Goal: Transaction & Acquisition: Obtain resource

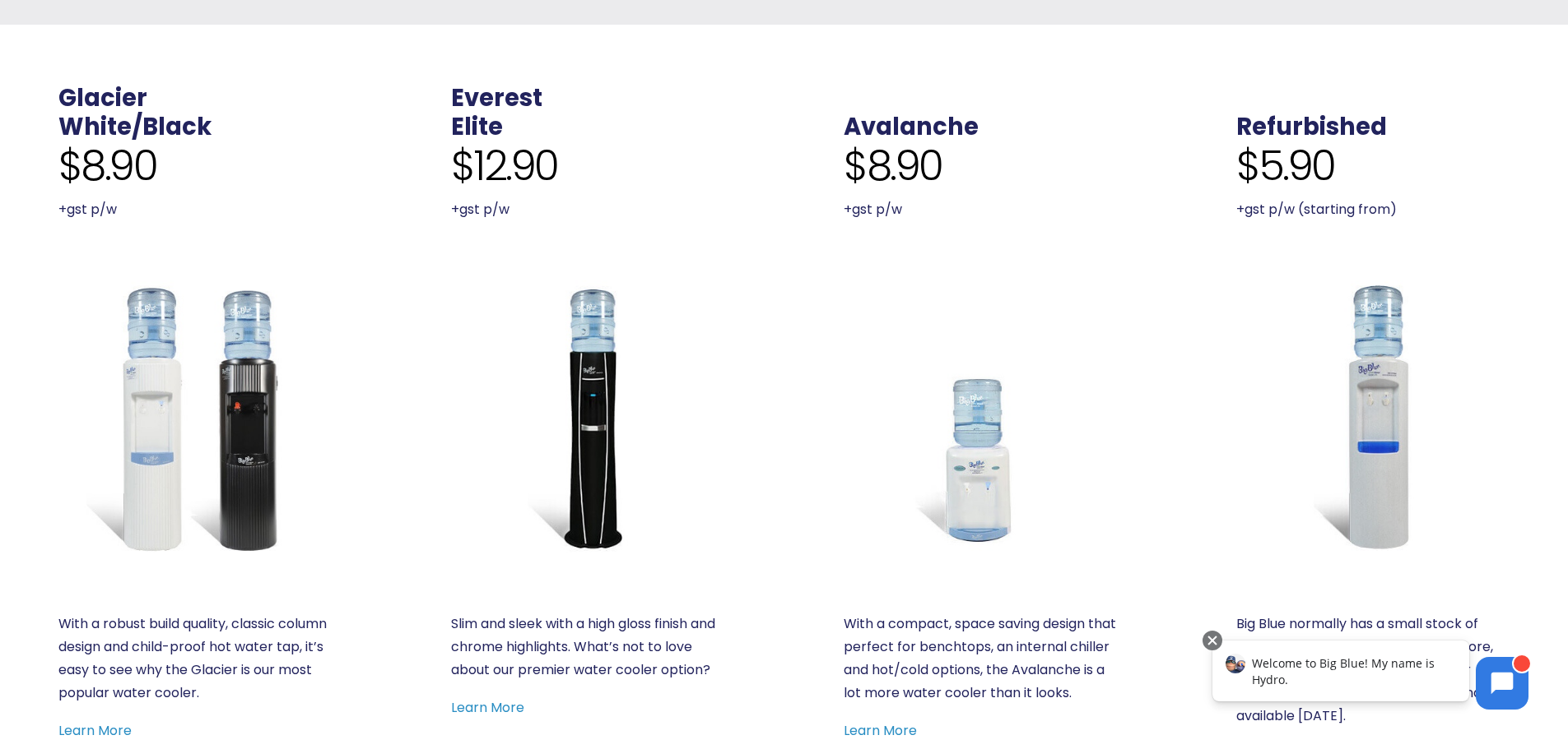
scroll to position [740, 0]
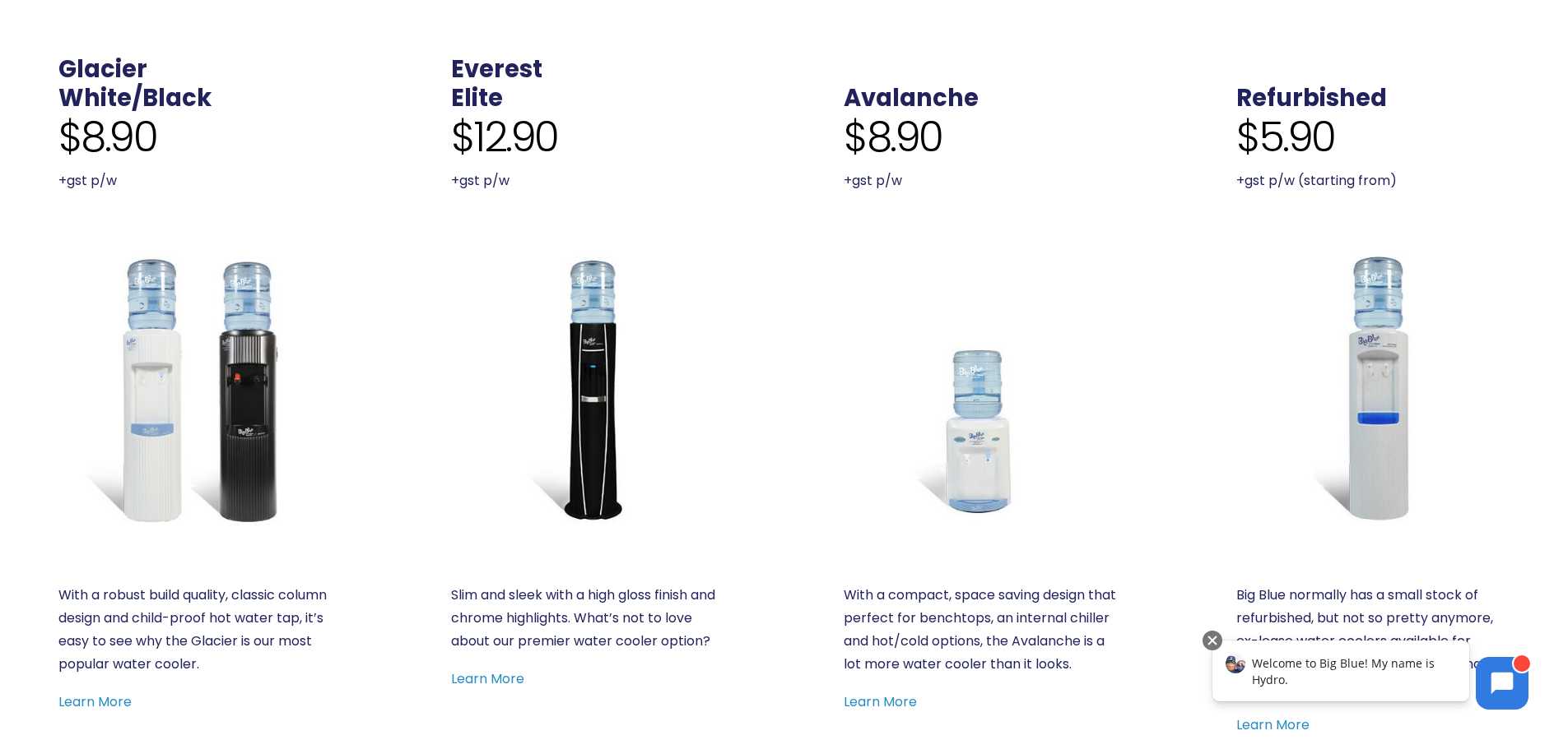
click at [578, 404] on img at bounding box center [587, 387] width 273 height 273
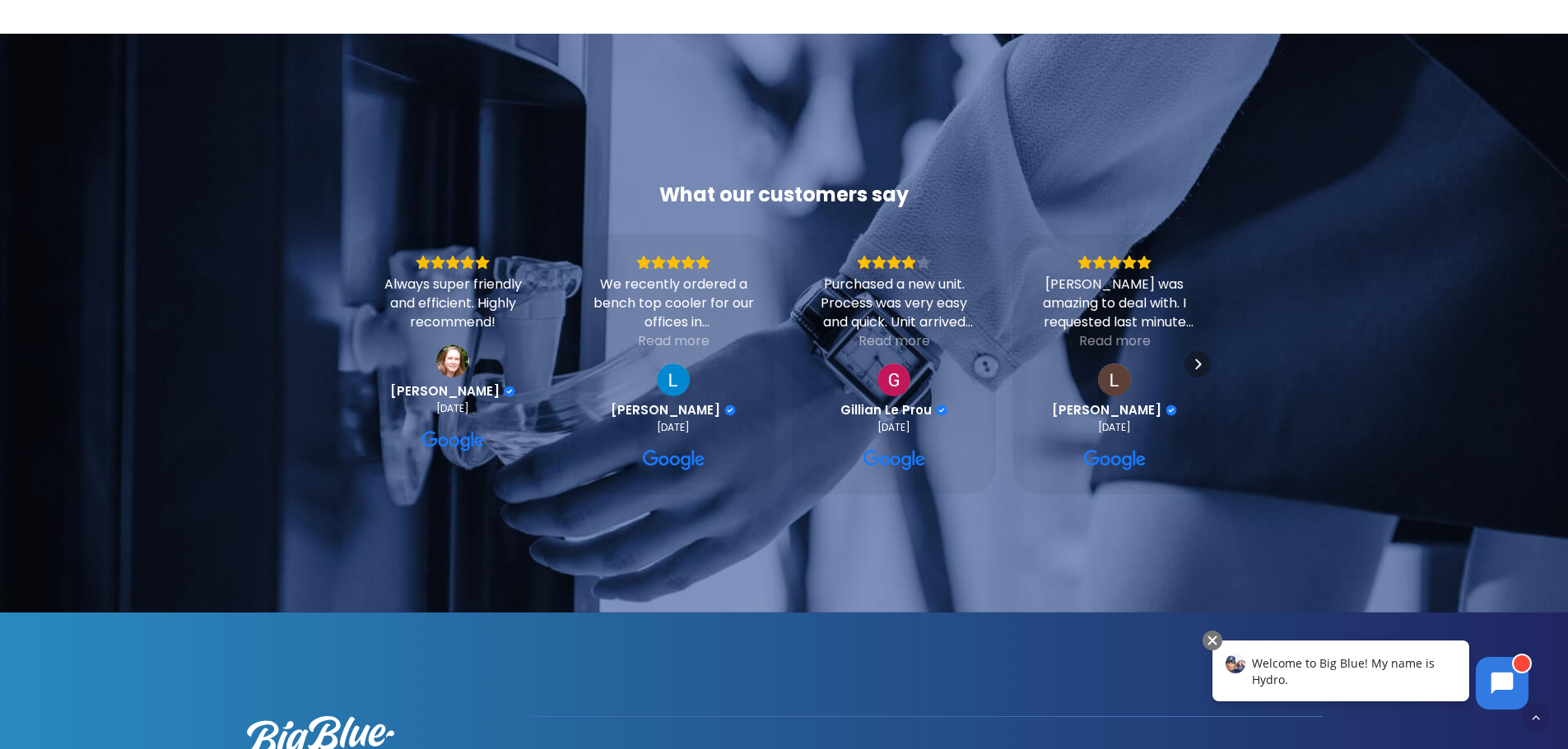
scroll to position [1234, 0]
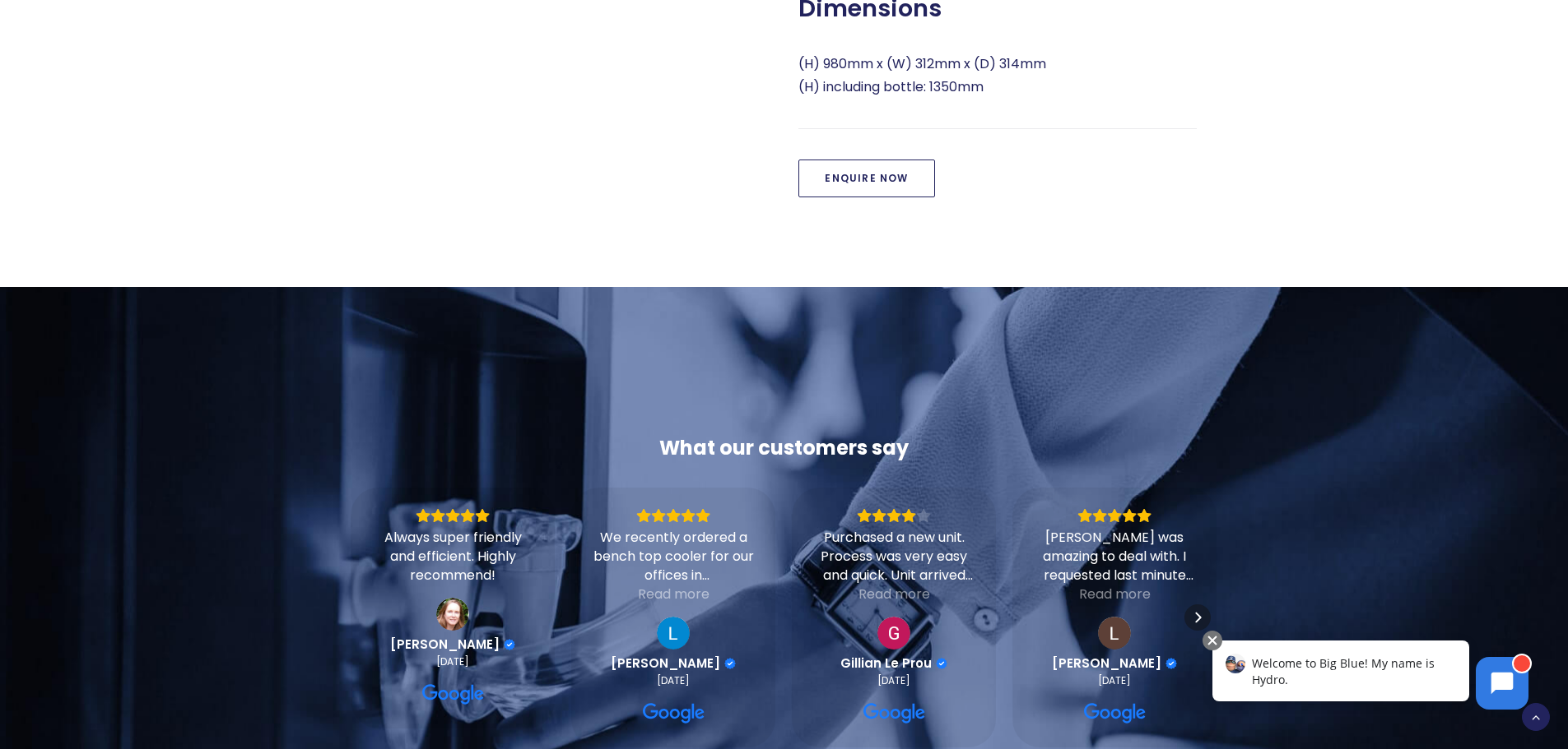
click at [892, 196] on link "Enquire Now" at bounding box center [866, 178] width 136 height 38
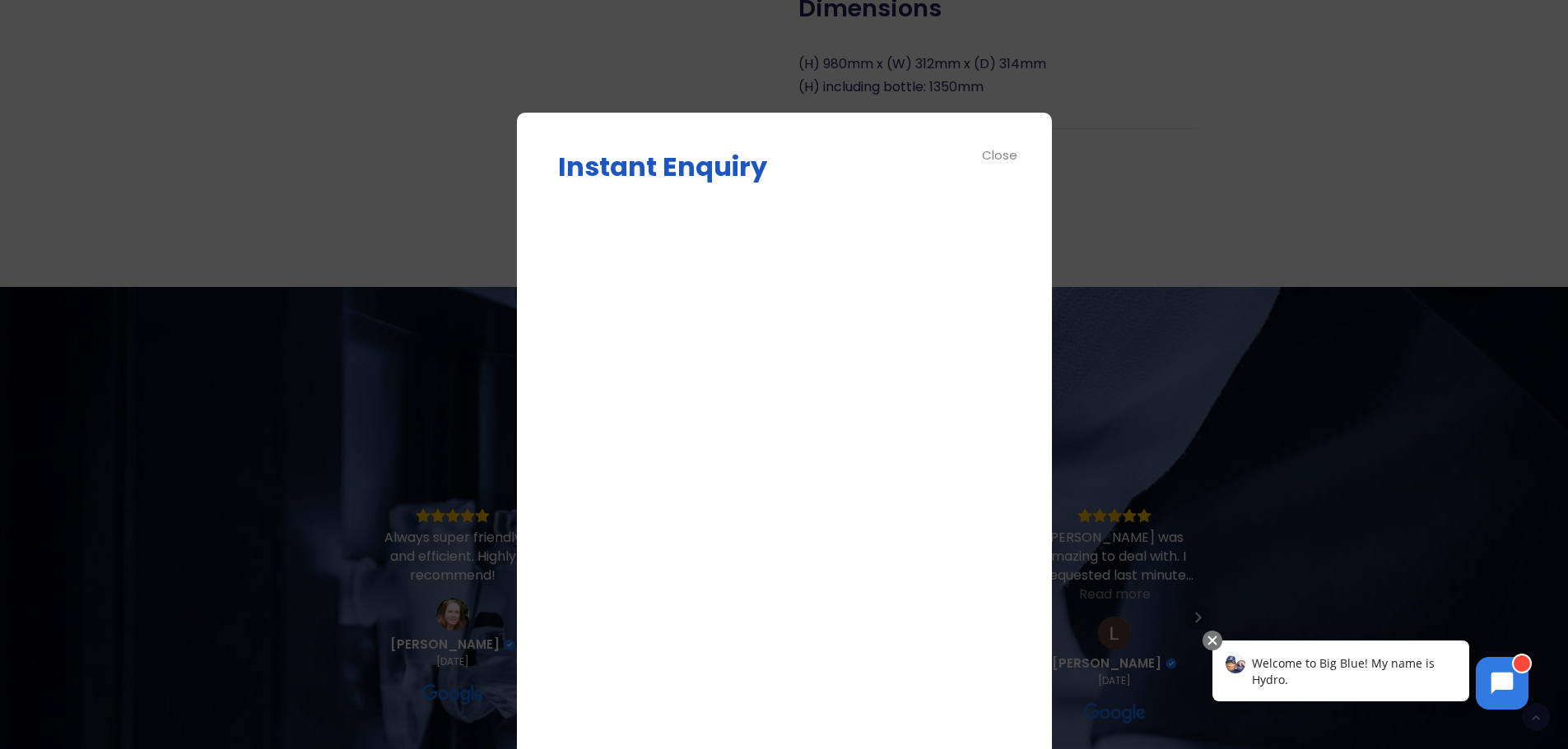
click at [556, 320] on div "Instant Enquiry Enquire Now Δ Close" at bounding box center [784, 434] width 535 height 644
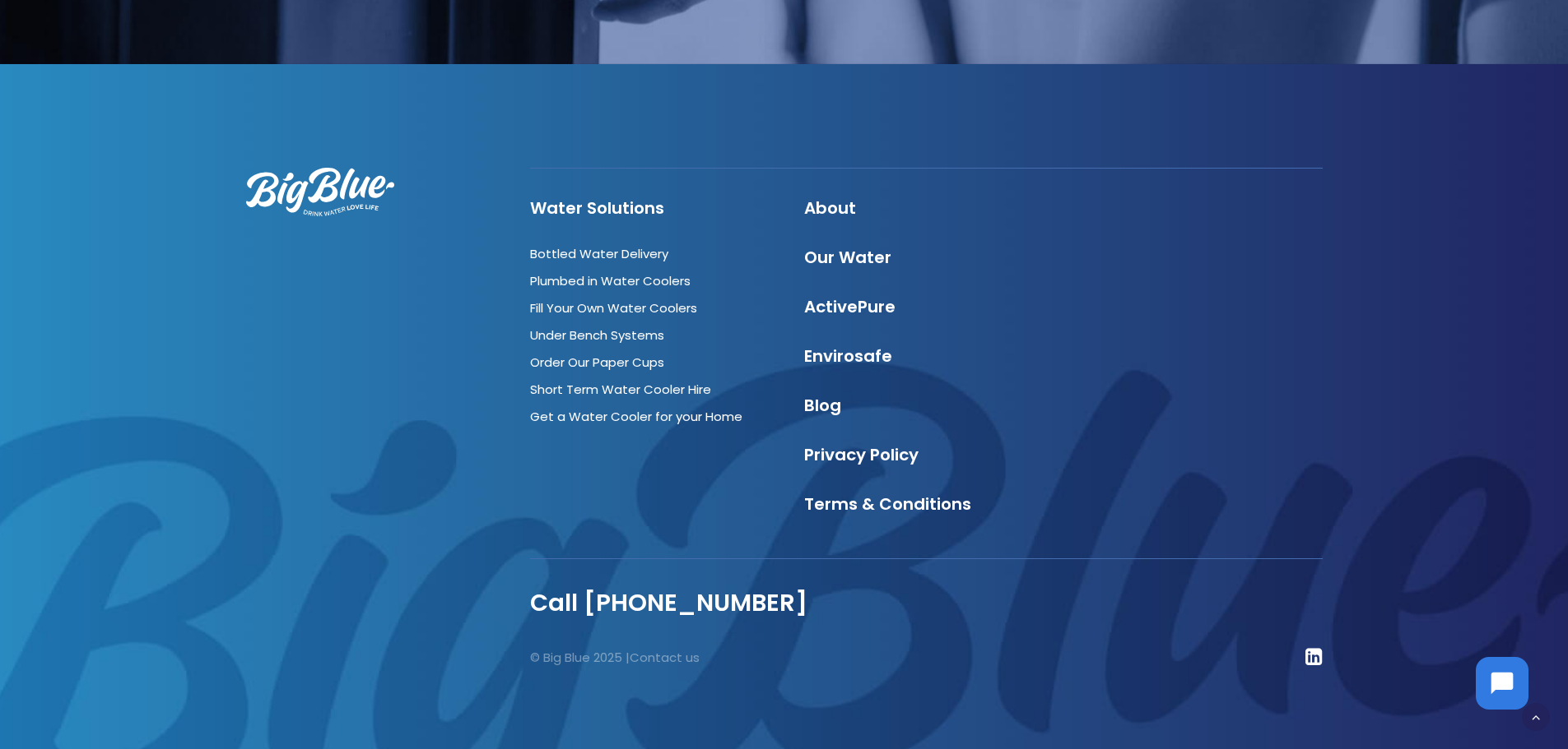
scroll to position [861, 0]
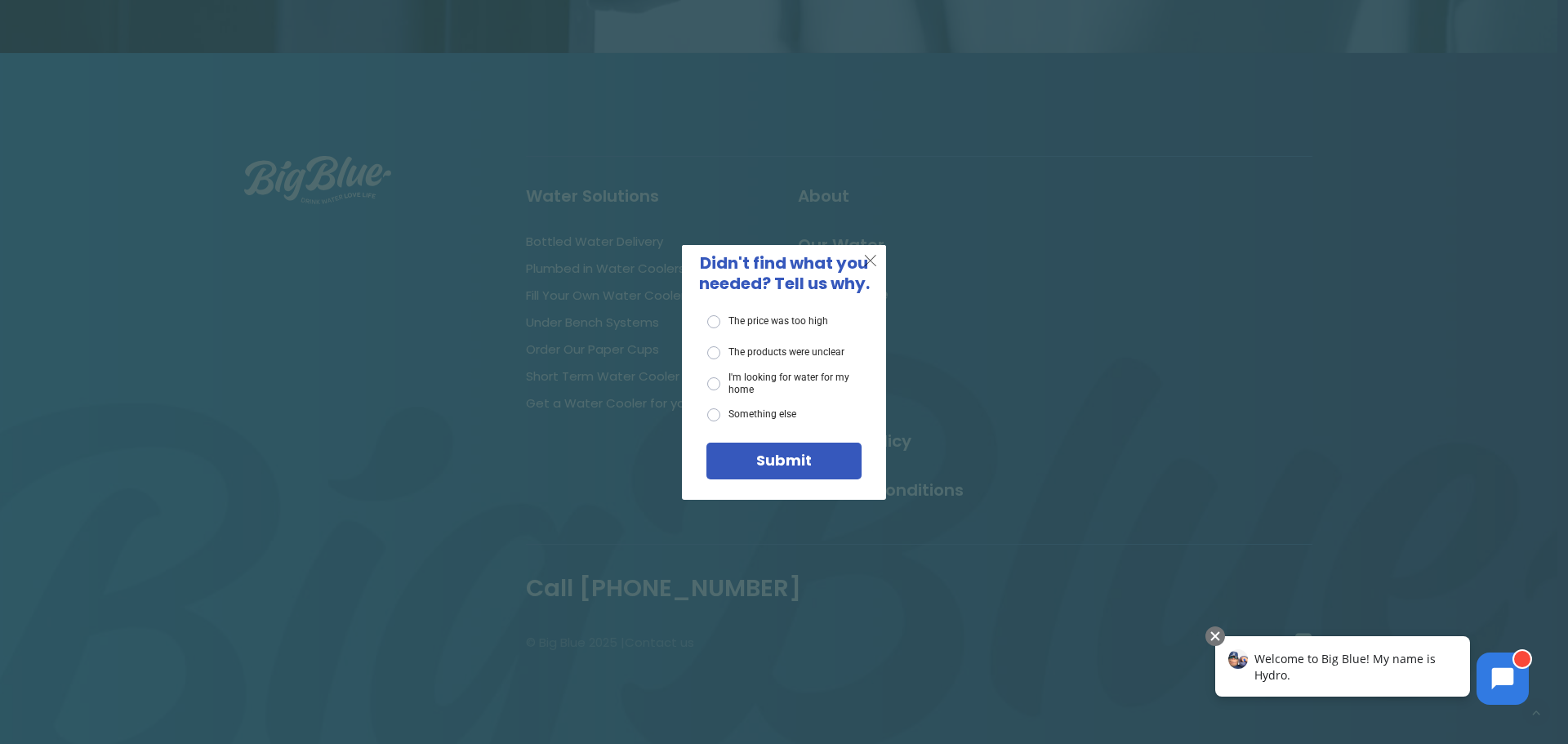
click at [874, 268] on span "X" at bounding box center [870, 259] width 15 height 20
